Goal: Task Accomplishment & Management: Manage account settings

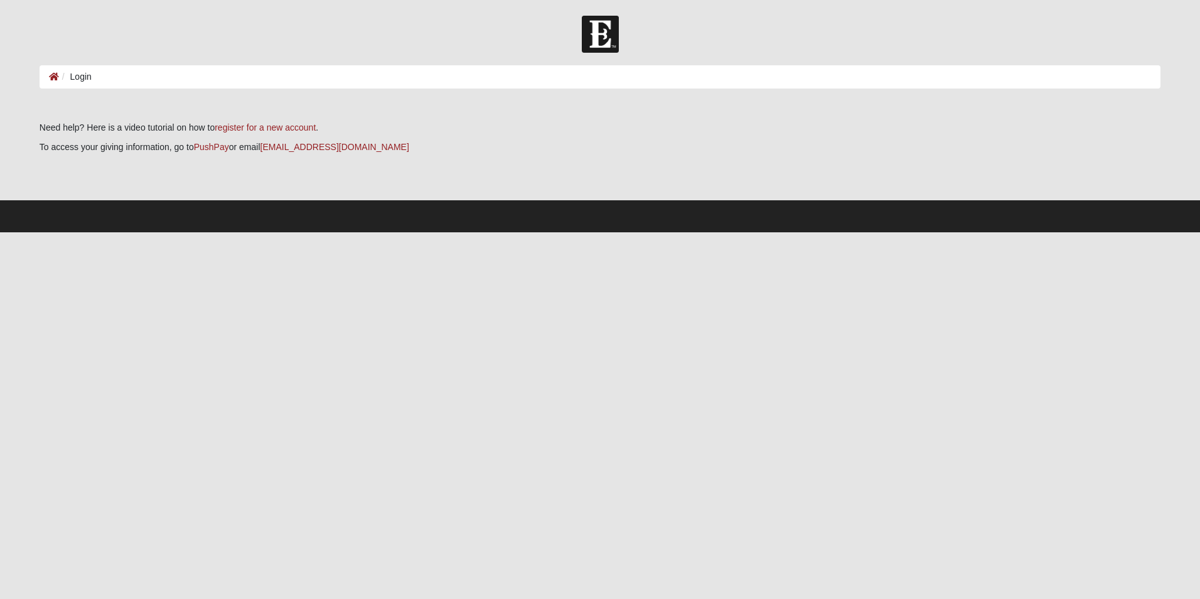
click at [82, 76] on li "Login" at bounding box center [75, 76] width 33 height 13
click at [49, 78] on icon at bounding box center [54, 76] width 10 height 9
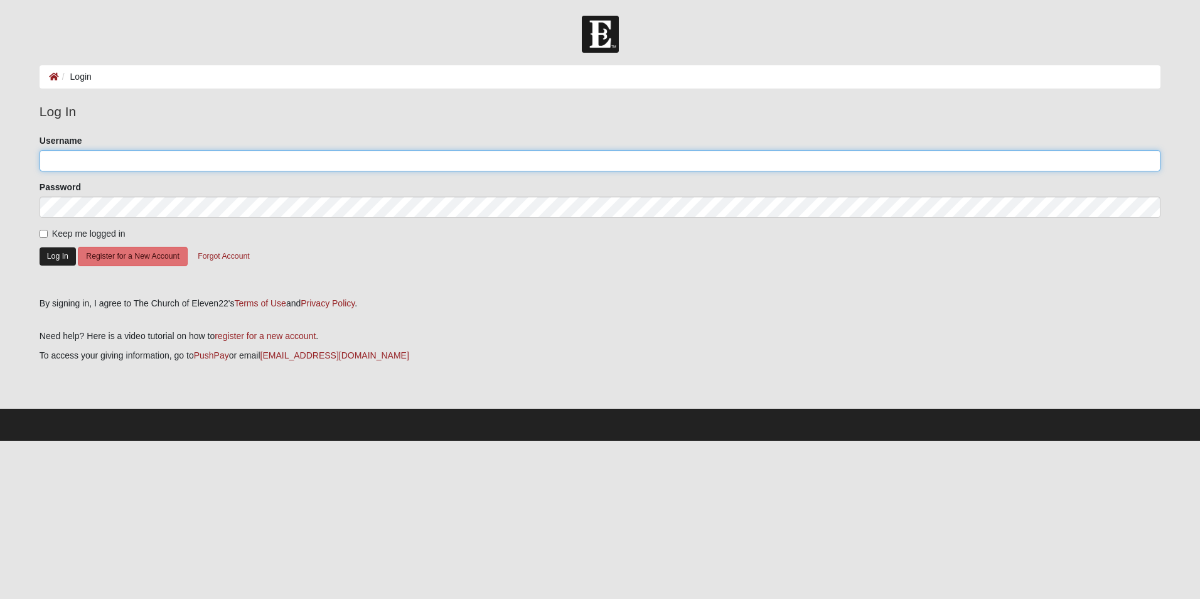
type input "ScoobysMom"
click at [51, 253] on button "Log In" at bounding box center [58, 256] width 36 height 18
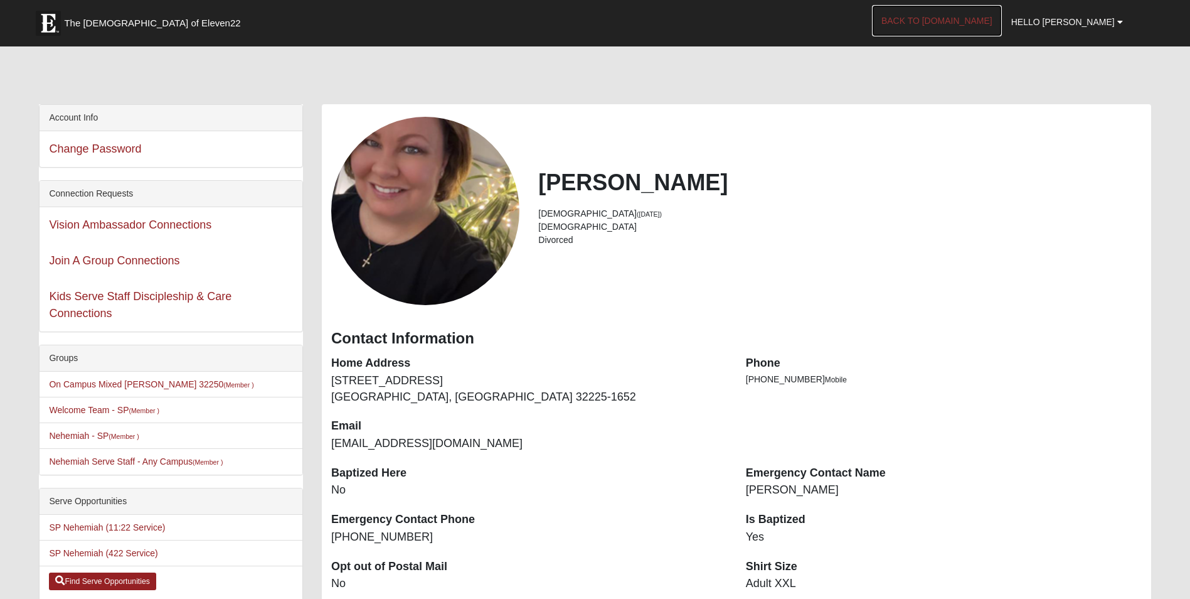
click at [981, 25] on link "Back to COE22.com" at bounding box center [937, 20] width 130 height 31
